Goal: Obtain resource: Download file/media

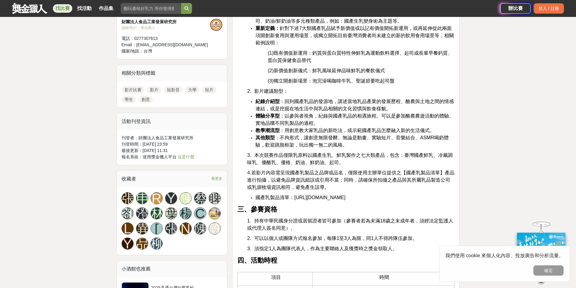
scroll to position [423, 0]
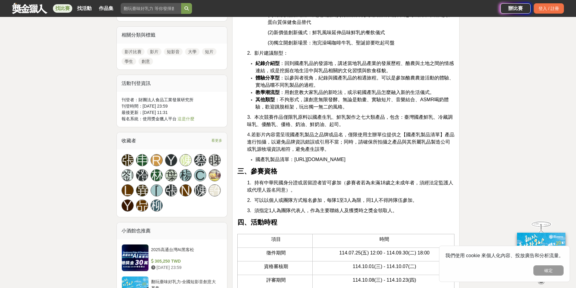
click at [302, 163] on li "國產乳製品清單： https://drive.google.com/file/d/1VJQ54DM9dL2d9-KmB3zF0UMr4wkQpcEy/view…" at bounding box center [354, 159] width 199 height 7
click at [343, 162] on span "https://drive.google.com/file/d/1VJQ54DM9dL2d9-KmB3zF0UMr4wkQpcEy/view?usp=shar…" at bounding box center [319, 159] width 51 height 5
click at [540, 271] on button "確定" at bounding box center [548, 270] width 30 height 10
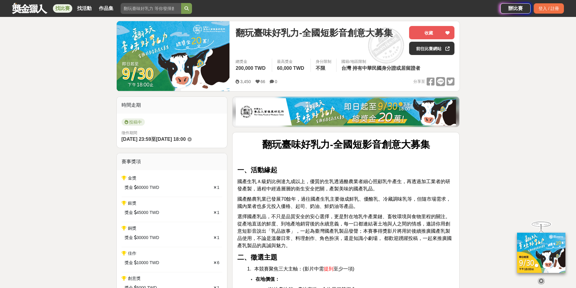
scroll to position [60, 0]
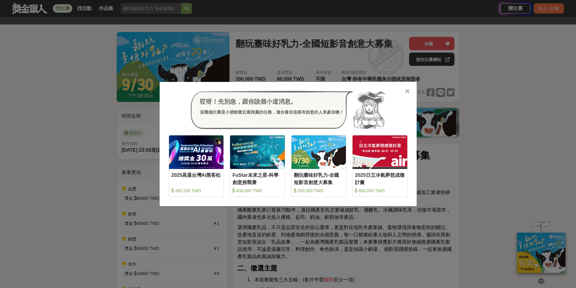
click at [505, 129] on div "哎呀！先別急，跟你說個小道消息。 這幾個比賽是小酒館最近最推薦的任務，適合像你這樣有創意的人來參加噢！ 收藏 2025高通台灣AI黑客松 305,250 TW…" at bounding box center [288, 144] width 576 height 288
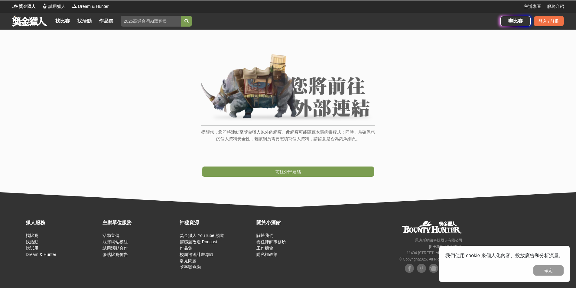
click at [358, 168] on link "前往外部連結" at bounding box center [288, 172] width 172 height 10
